Goal: Transaction & Acquisition: Purchase product/service

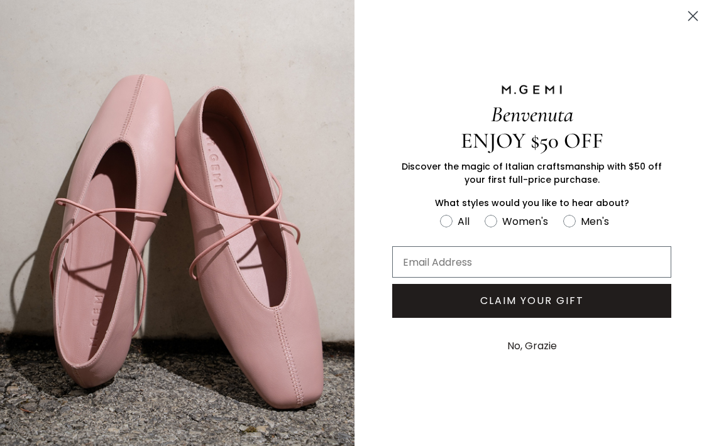
click at [692, 13] on circle "Close dialog" at bounding box center [693, 16] width 21 height 21
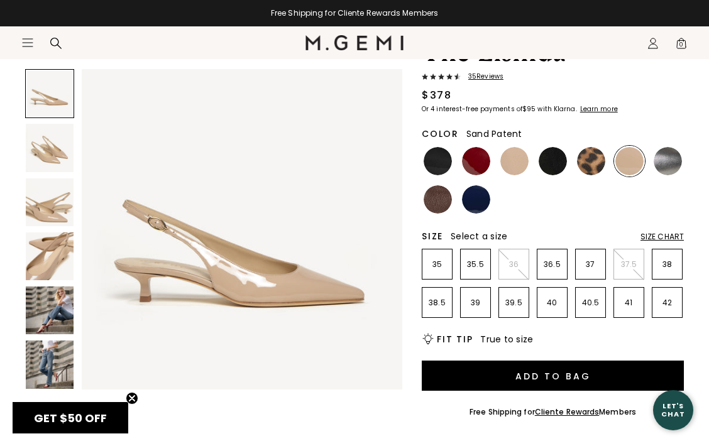
scroll to position [101, 0]
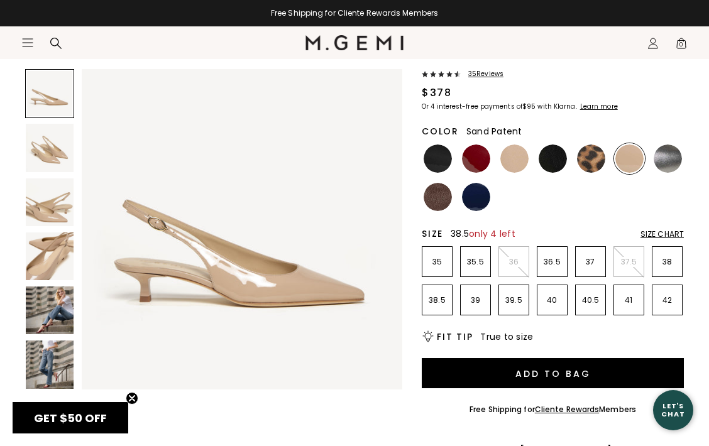
click at [442, 306] on li "38.5" at bounding box center [437, 300] width 31 height 31
click at [53, 274] on img at bounding box center [50, 257] width 48 height 48
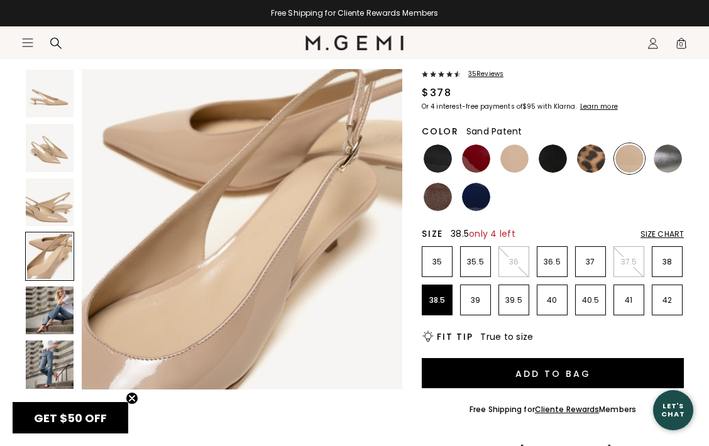
click at [50, 250] on div at bounding box center [49, 256] width 49 height 49
click at [47, 201] on img at bounding box center [50, 203] width 48 height 48
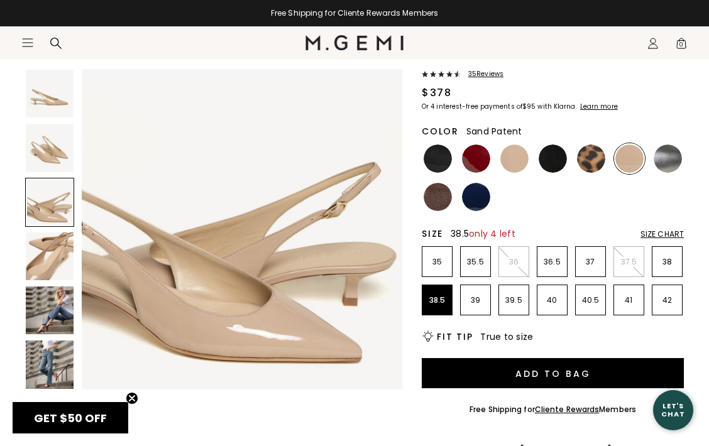
click at [435, 74] on section "Icons/20x20/hamburger@2x Women Shop All Shoes New Arrivals Bestsellers Essentia…" at bounding box center [354, 56] width 709 height 60
click at [489, 74] on section "Icons/20x20/hamburger@2x Women Shop All Shoes New Arrivals Bestsellers Essentia…" at bounding box center [354, 56] width 709 height 60
click at [484, 75] on section "Icons/20x20/hamburger@2x Women Shop All Shoes New Arrivals Bestsellers Essentia…" at bounding box center [354, 56] width 709 height 60
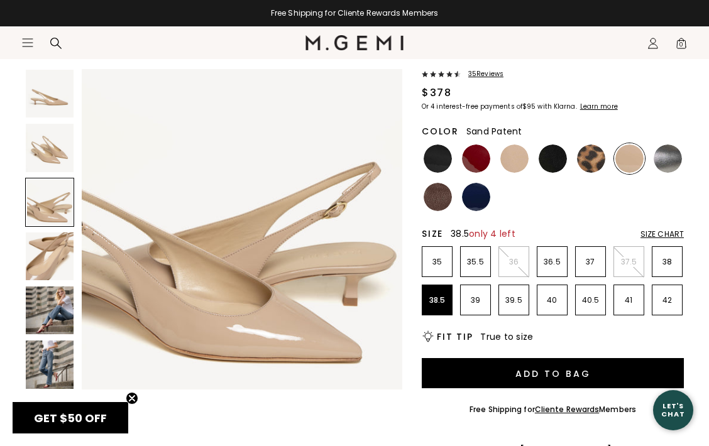
click at [484, 75] on section "Icons/20x20/hamburger@2x Women Shop All Shoes New Arrivals Bestsellers Essentia…" at bounding box center [354, 56] width 709 height 60
click at [450, 74] on section "Icons/20x20/hamburger@2x Women Shop All Shoes New Arrivals Bestsellers Essentia…" at bounding box center [354, 56] width 709 height 60
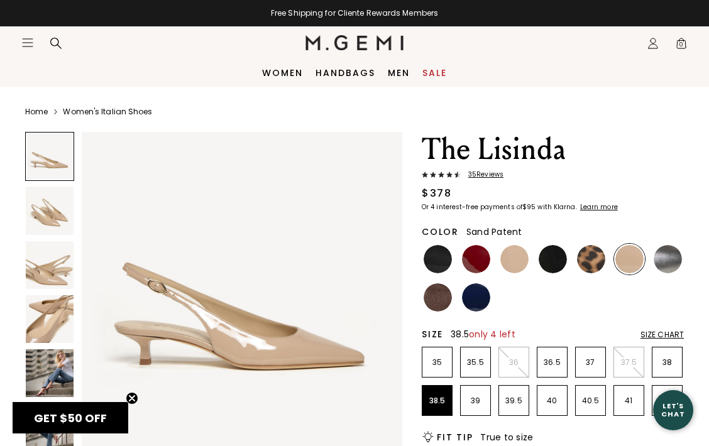
scroll to position [0, 0]
click at [478, 263] on img at bounding box center [476, 259] width 28 height 28
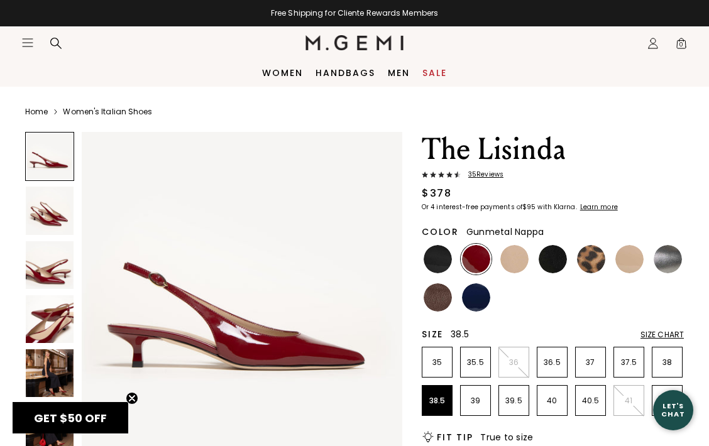
click at [670, 253] on img at bounding box center [668, 259] width 28 height 28
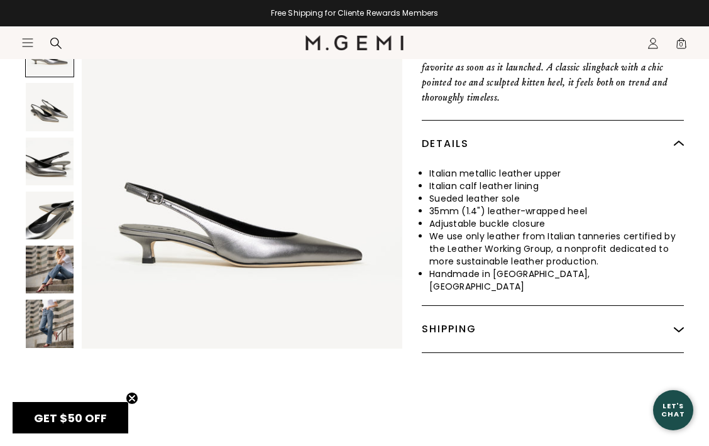
scroll to position [536, 0]
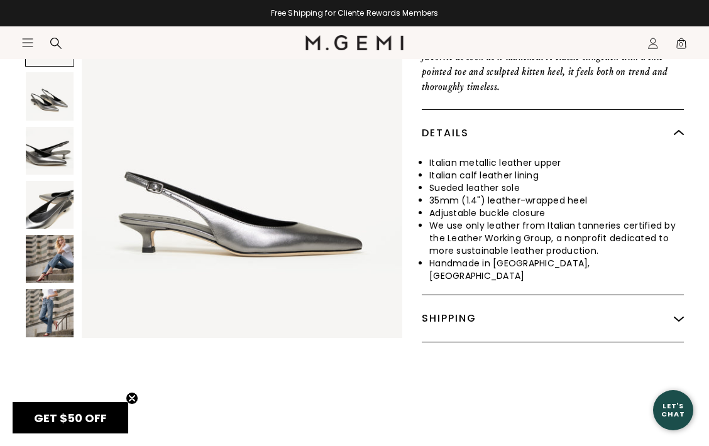
click at [60, 253] on img at bounding box center [50, 259] width 48 height 48
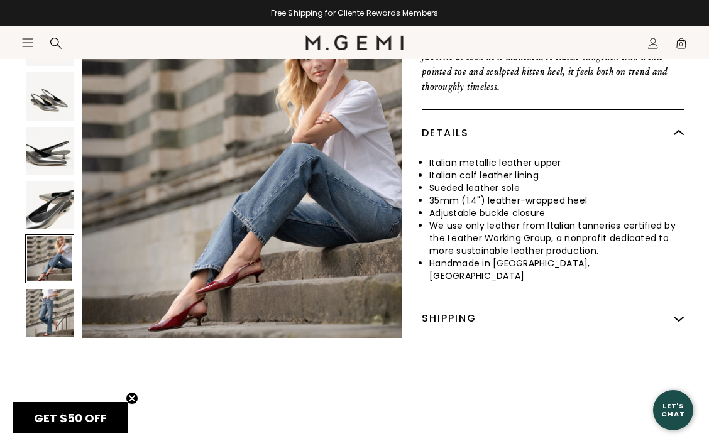
click at [58, 292] on img at bounding box center [50, 313] width 48 height 48
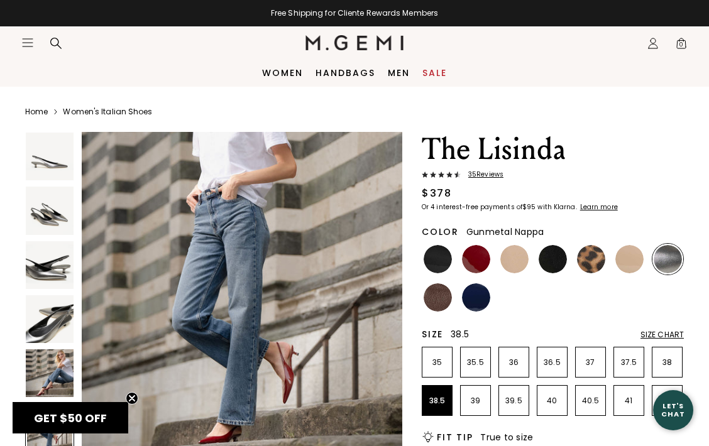
scroll to position [0, 0]
click at [119, 111] on link "Women's Italian Shoes" at bounding box center [107, 112] width 89 height 10
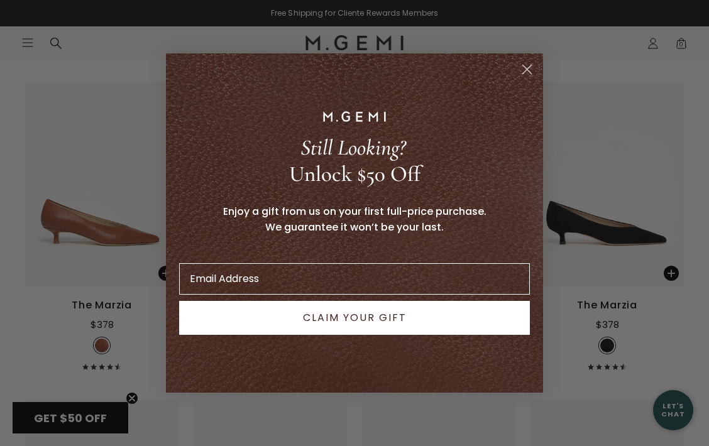
scroll to position [6718, 0]
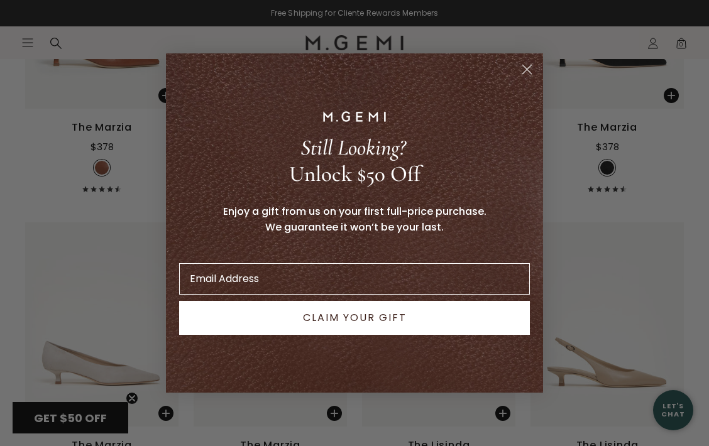
click at [527, 70] on icon "Close dialog" at bounding box center [527, 69] width 9 height 9
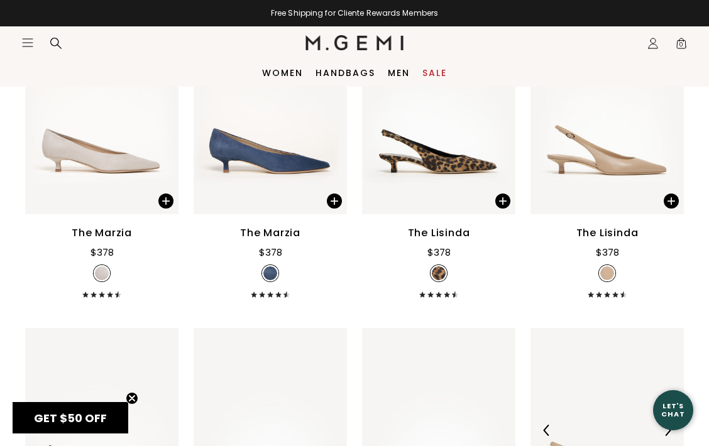
scroll to position [6919, 0]
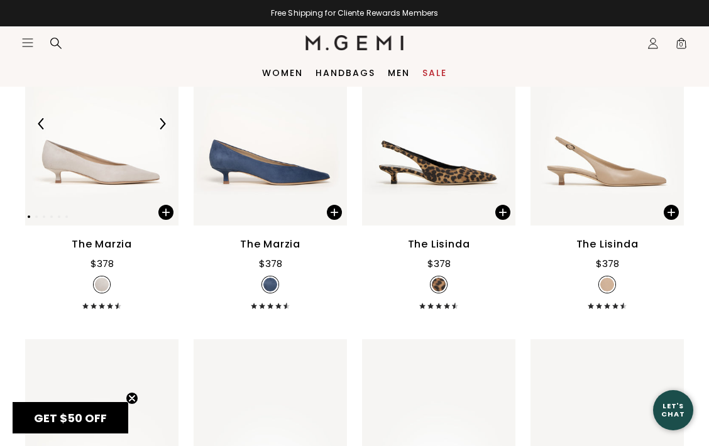
click at [116, 191] on img at bounding box center [101, 123] width 153 height 204
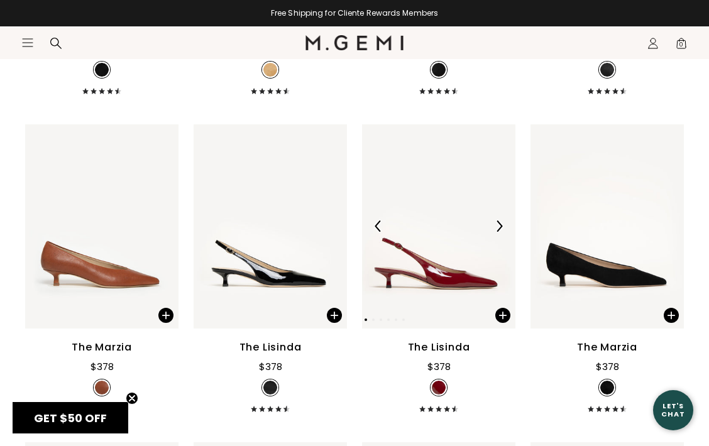
scroll to position [6538, 0]
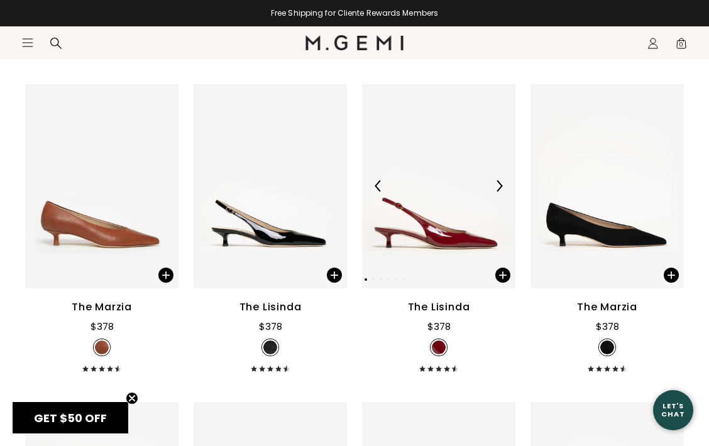
click at [475, 251] on img at bounding box center [438, 186] width 153 height 204
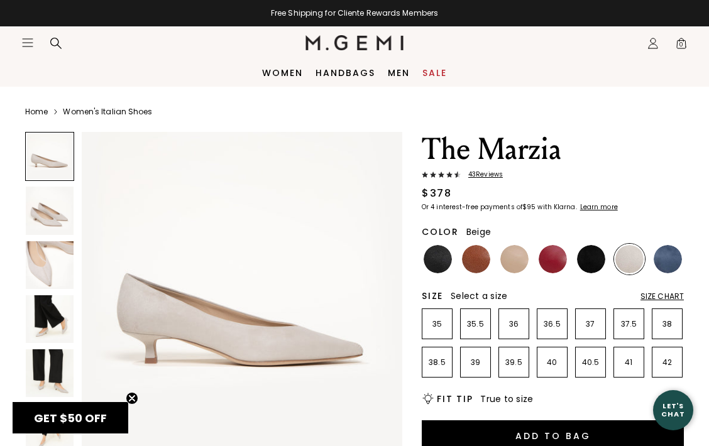
click at [518, 260] on img at bounding box center [515, 259] width 28 height 28
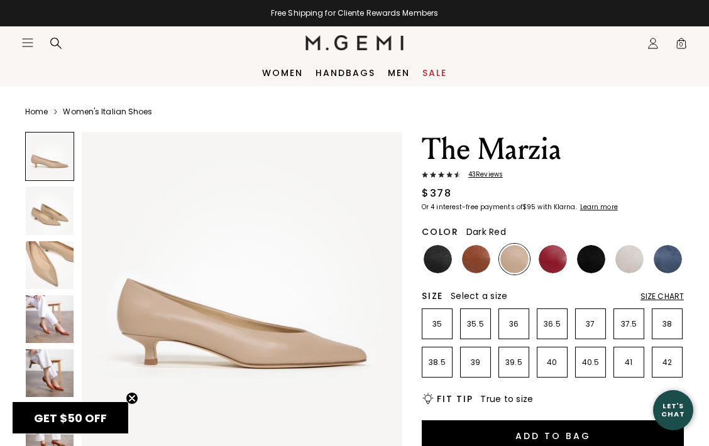
click at [556, 261] on img at bounding box center [553, 259] width 28 height 28
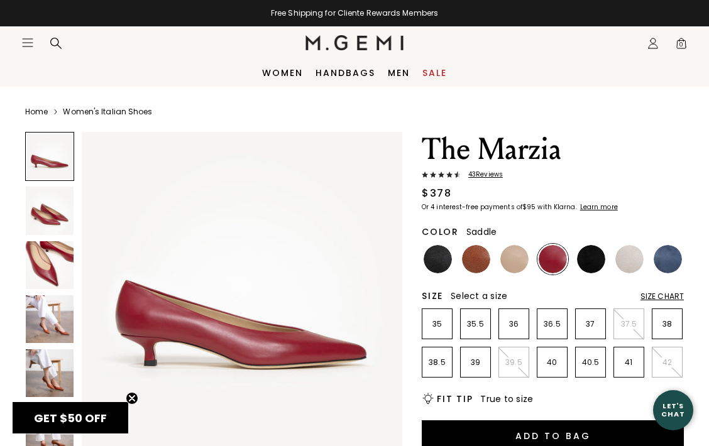
click at [477, 265] on img at bounding box center [476, 259] width 28 height 28
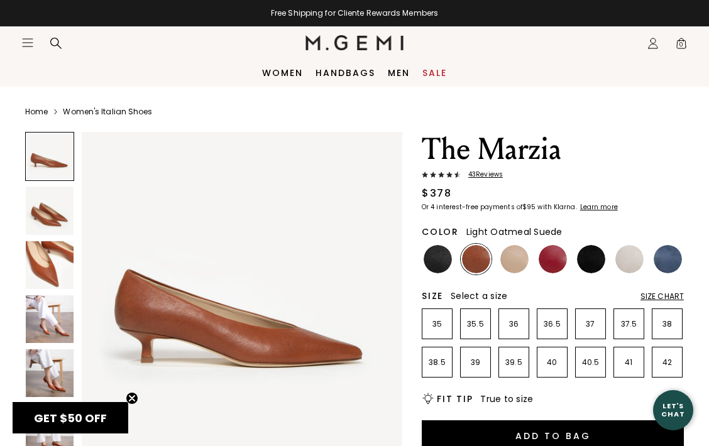
click at [629, 257] on img at bounding box center [630, 259] width 28 height 28
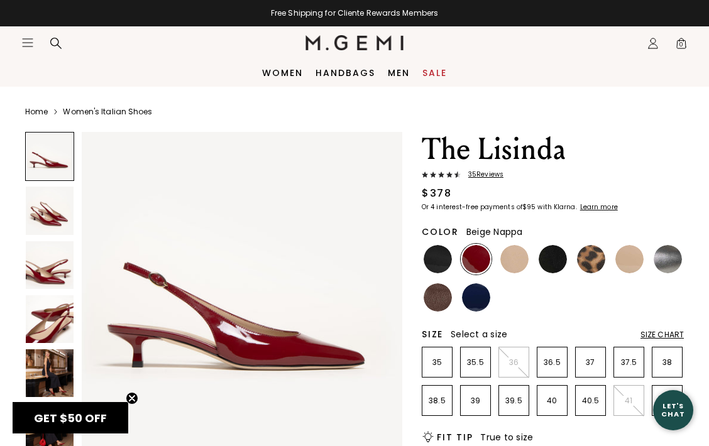
click at [519, 265] on img at bounding box center [515, 259] width 28 height 28
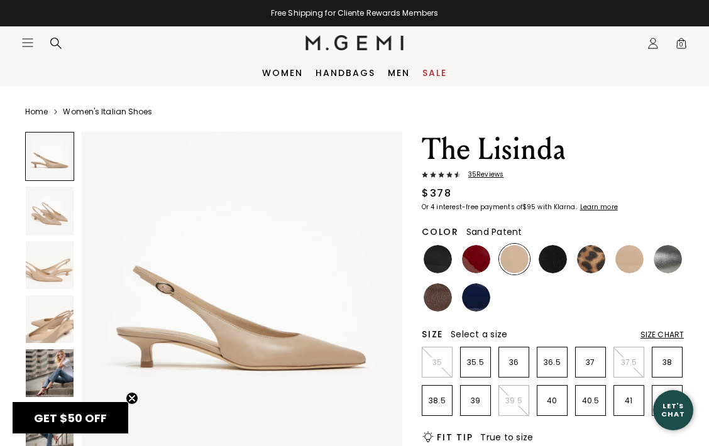
click at [633, 260] on img at bounding box center [630, 259] width 28 height 28
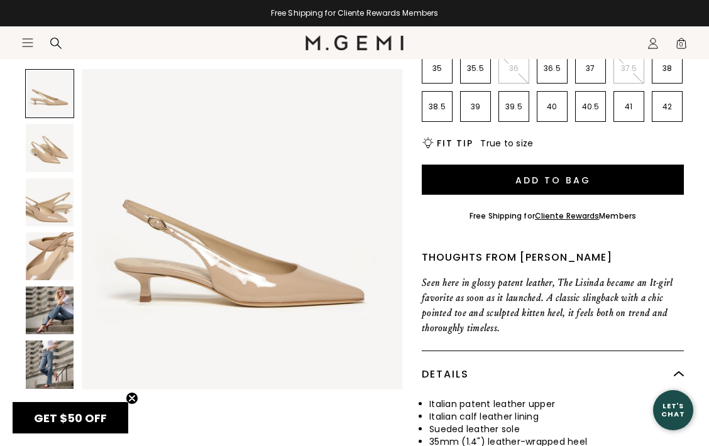
scroll to position [294, 0]
click at [440, 109] on p "38.5" at bounding box center [438, 107] width 30 height 10
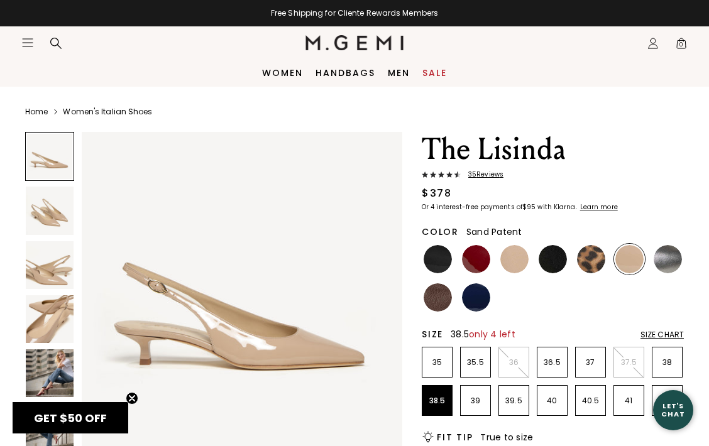
scroll to position [0, 0]
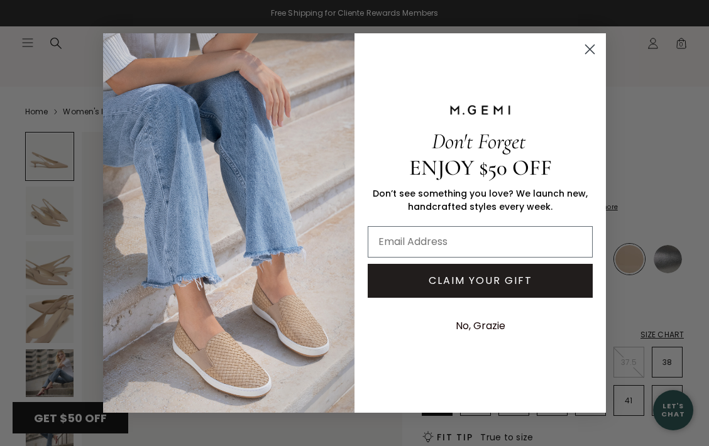
click at [587, 48] on circle "Close dialog" at bounding box center [590, 49] width 21 height 21
